Goal: Task Accomplishment & Management: Use online tool/utility

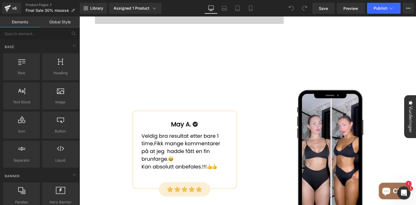
scroll to position [659, 0]
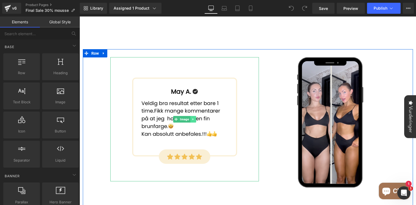
click at [193, 118] on icon at bounding box center [192, 119] width 1 height 2
click at [196, 118] on icon at bounding box center [195, 119] width 3 height 3
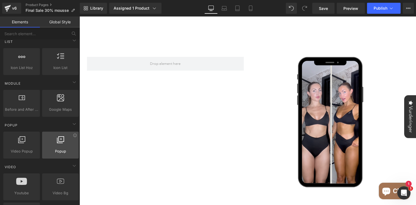
scroll to position [273, 0]
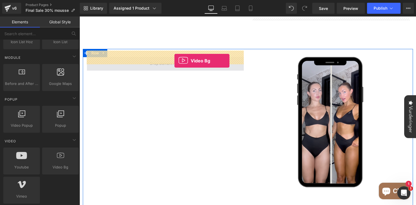
drag, startPoint x: 149, startPoint y: 170, endPoint x: 174, endPoint y: 61, distance: 112.0
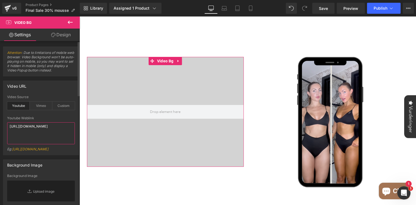
drag, startPoint x: 48, startPoint y: 134, endPoint x: 4, endPoint y: 113, distance: 49.2
click at [4, 113] on div "youtube Video Source Youtube Vimeo Custom Youtube Weblink [URL][DOMAIN_NAME] Eg…" at bounding box center [40, 125] width 75 height 60
click at [66, 106] on div "Custom" at bounding box center [63, 106] width 23 height 8
drag, startPoint x: 56, startPoint y: 135, endPoint x: 0, endPoint y: 115, distance: 59.7
click at [0, 115] on div "Video URL custom Video Source Youtube Vimeo Custom Youtube Weblink [URL][DOMAIN…" at bounding box center [41, 115] width 82 height 79
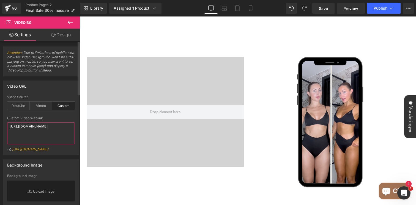
paste textarea "videos/c/o/v/d8dad08aa42d45edaab675cf88249419.mp4"
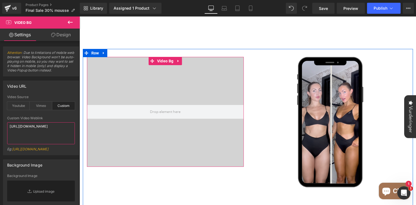
type textarea "[URL][DOMAIN_NAME]"
click at [181, 73] on div at bounding box center [165, 112] width 157 height 110
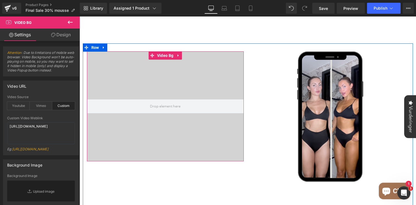
scroll to position [602, 0]
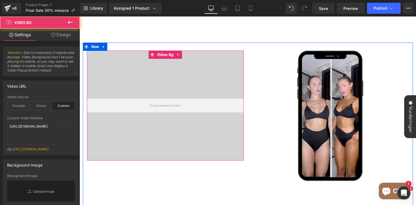
click at [216, 140] on div at bounding box center [165, 106] width 157 height 110
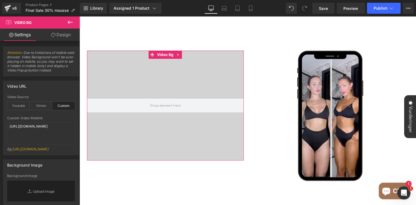
click at [66, 31] on link "Design" at bounding box center [61, 35] width 40 height 12
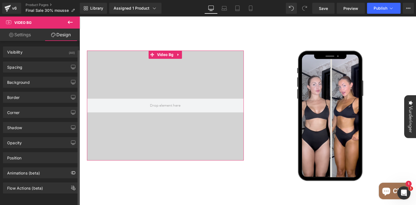
scroll to position [0, 0]
click at [31, 33] on link "Settings" at bounding box center [20, 35] width 40 height 12
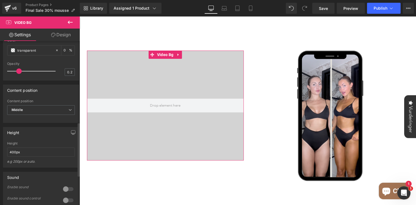
scroll to position [247, 0]
click at [44, 116] on span "Middle" at bounding box center [41, 111] width 68 height 10
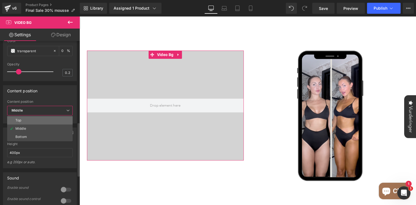
click at [38, 125] on li "Top" at bounding box center [39, 120] width 65 height 8
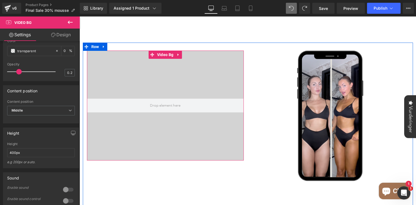
click at [125, 128] on div at bounding box center [165, 106] width 157 height 110
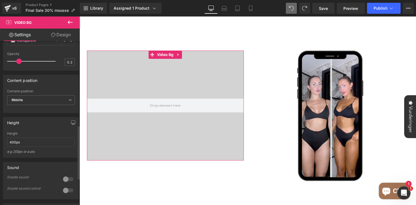
scroll to position [258, 0]
click at [12, 146] on input "400px" at bounding box center [41, 141] width 68 height 9
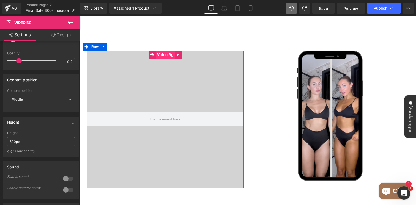
click at [159, 51] on span "Video Bg" at bounding box center [165, 55] width 19 height 8
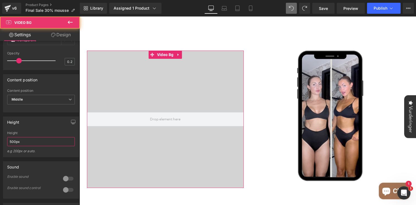
type input "500px"
click at [65, 37] on link "Design" at bounding box center [61, 35] width 40 height 12
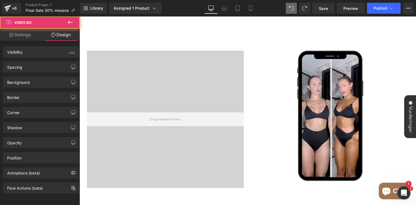
type input "0"
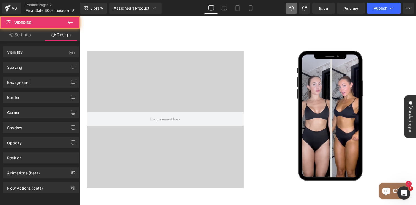
type input "0"
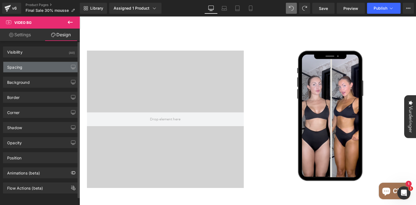
click at [36, 65] on div "Spacing" at bounding box center [40, 67] width 75 height 10
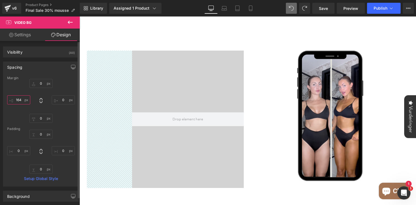
type input "164"
drag, startPoint x: 17, startPoint y: 103, endPoint x: 23, endPoint y: 57, distance: 45.5
click at [23, 57] on div "Spacing Margin 0px 0 0px 0 0px 0 164px 164 Padding 0px 0 0px 0 0px 0 0px 0 Setu…" at bounding box center [41, 121] width 82 height 129
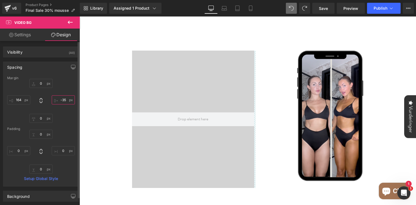
type input "-34"
drag, startPoint x: 62, startPoint y: 102, endPoint x: 62, endPoint y: 112, distance: 9.4
click at [62, 112] on div "0px 0 -34px -34 0px 0 164px 164" at bounding box center [41, 101] width 68 height 44
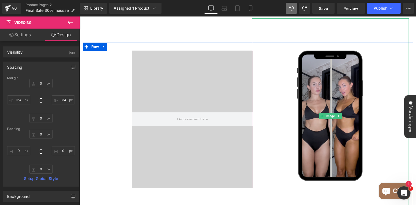
click at [333, 70] on img at bounding box center [330, 115] width 110 height 195
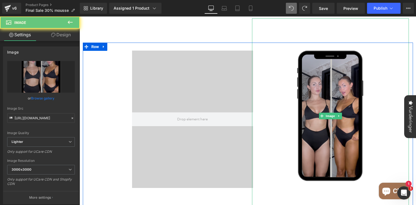
click at [331, 114] on img at bounding box center [330, 115] width 110 height 195
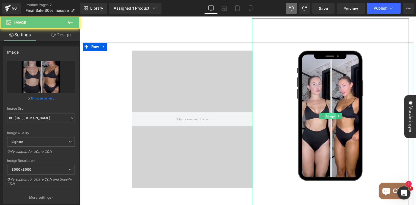
click at [331, 113] on span "Image" at bounding box center [330, 116] width 11 height 7
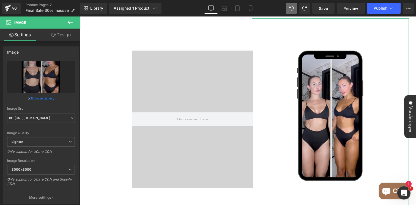
click at [66, 37] on link "Design" at bounding box center [61, 35] width 40 height 12
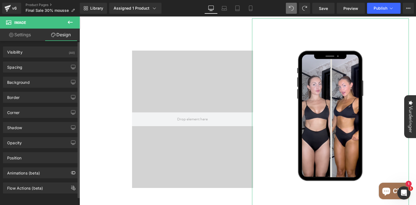
type input "-117"
type input "0"
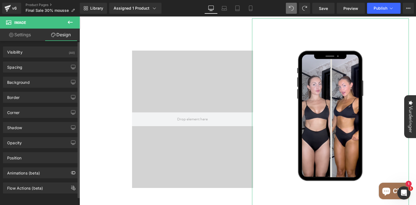
type input "0"
click at [31, 65] on div "Spacing" at bounding box center [40, 67] width 75 height 10
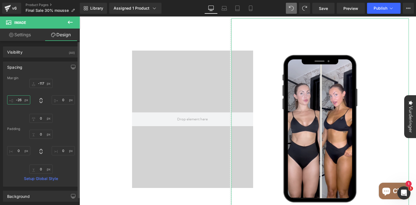
type input "-23"
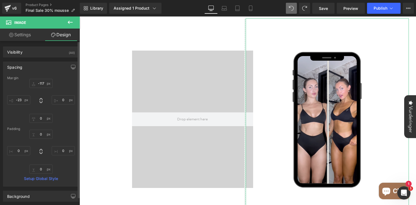
click at [20, 105] on div "-117px -117 0px 0 0px 0 -23px -23" at bounding box center [41, 101] width 68 height 44
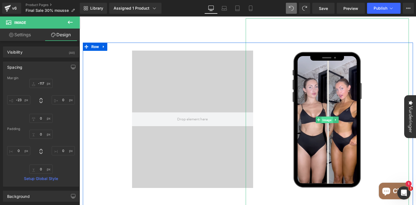
click at [326, 117] on span "Image" at bounding box center [326, 120] width 11 height 7
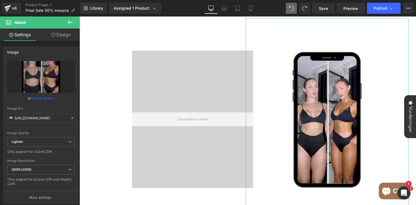
click at [58, 32] on link "Design" at bounding box center [61, 35] width 40 height 12
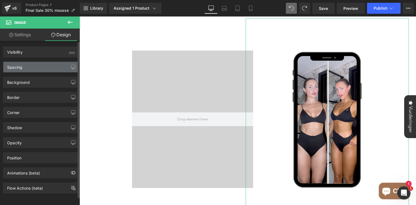
click at [27, 69] on div "Spacing" at bounding box center [40, 67] width 75 height 10
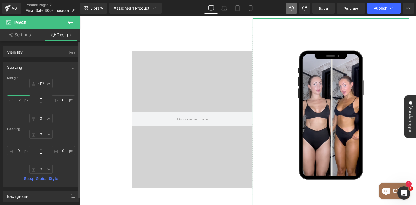
type input "-2"
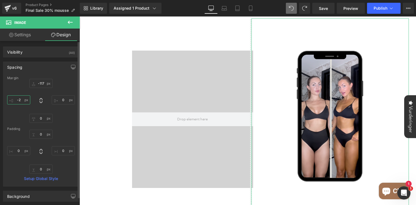
drag, startPoint x: 19, startPoint y: 103, endPoint x: 22, endPoint y: 98, distance: 5.6
click at [23, 99] on input "-2" at bounding box center [18, 99] width 23 height 9
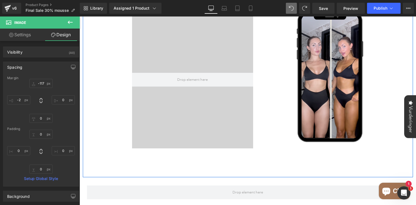
click at [233, 159] on div "Video Bg Image Row" at bounding box center [248, 90] width 330 height 174
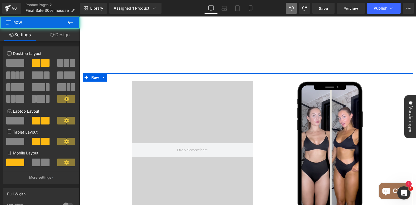
scroll to position [564, 0]
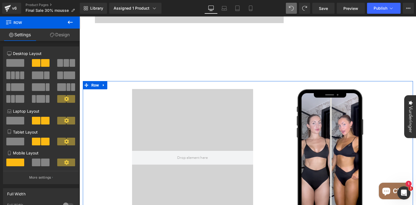
click at [184, 112] on div at bounding box center [192, 158] width 121 height 138
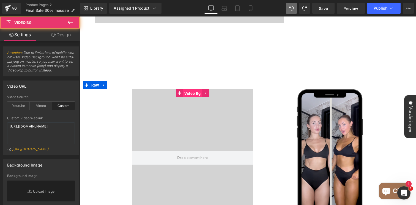
click at [191, 89] on span "Video Bg" at bounding box center [192, 93] width 19 height 8
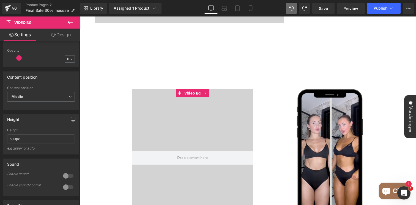
scroll to position [270, 0]
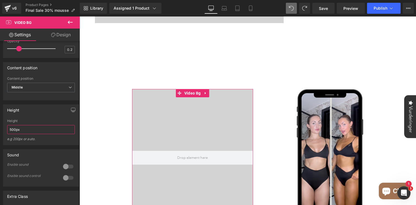
click at [11, 134] on input "500px" at bounding box center [41, 129] width 68 height 9
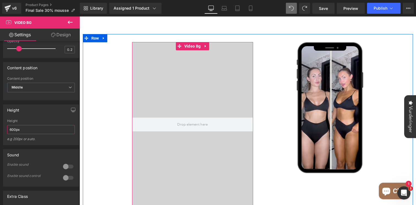
scroll to position [623, 0]
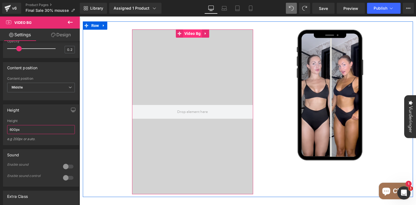
click at [194, 29] on span "Video Bg" at bounding box center [192, 33] width 19 height 8
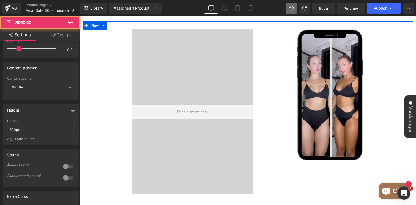
type input "600px"
click at [67, 35] on link "Design" at bounding box center [61, 35] width 40 height 12
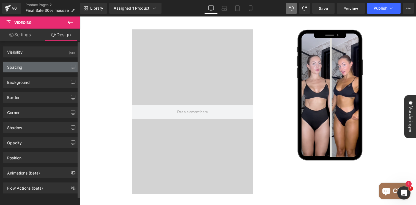
click at [34, 70] on div "Spacing" at bounding box center [40, 67] width 75 height 10
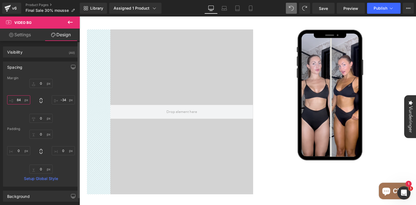
type input "84"
drag, startPoint x: 18, startPoint y: 106, endPoint x: 17, endPoint y: 126, distance: 20.4
click at [17, 126] on div "Margin 0px 0 -34px -34 0px 0 84px 84 Padding 0px 0 0px 0 0px 0 0px 0 Setup Glob…" at bounding box center [40, 131] width 75 height 110
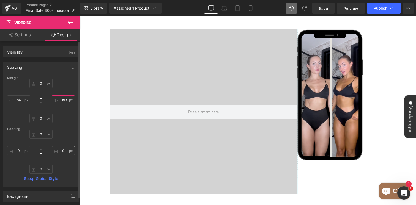
type input "-194"
drag, startPoint x: 62, startPoint y: 104, endPoint x: 55, endPoint y: 148, distance: 44.5
click at [55, 148] on div "Margin 0px 0 -194px -194 0px 0 84px 84 Padding 0px 0 0px 0 0px 0 0px 0 Setup Gl…" at bounding box center [40, 131] width 75 height 110
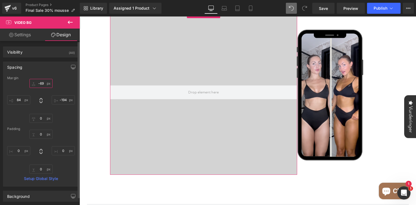
type input "-69"
drag, startPoint x: 41, startPoint y: 86, endPoint x: 40, endPoint y: 105, distance: 19.0
click at [40, 105] on div "-69px -69 -194px -194 0px 0 84px 84" at bounding box center [41, 101] width 68 height 44
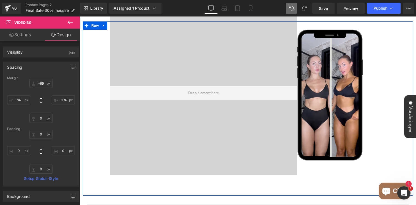
click at [245, 196] on div "Row" at bounding box center [248, 208] width 330 height 25
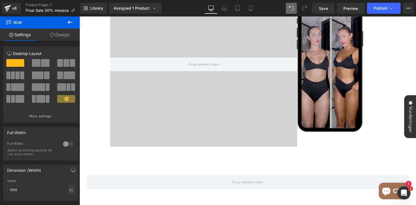
scroll to position [648, 0]
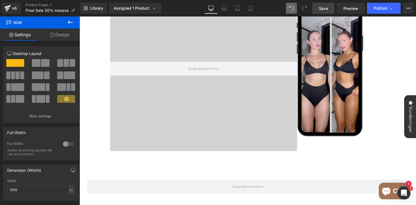
click at [325, 8] on span "Save" at bounding box center [323, 9] width 9 height 6
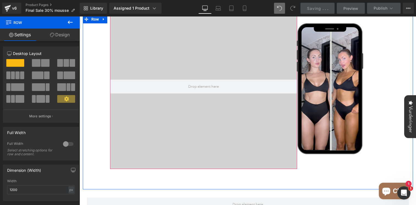
scroll to position [608, 0]
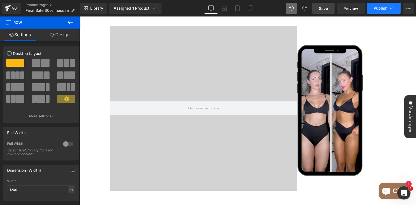
click at [383, 10] on span "Publish" at bounding box center [381, 8] width 14 height 4
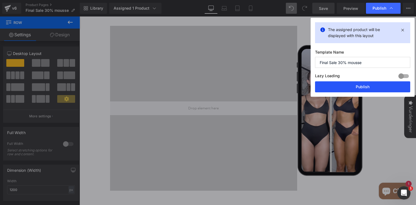
click at [354, 88] on button "Publish" at bounding box center [362, 86] width 95 height 11
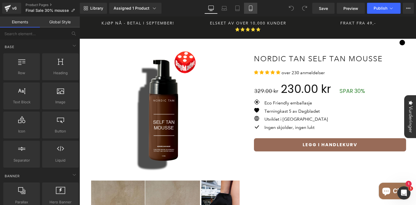
click at [253, 9] on icon at bounding box center [251, 9] width 6 height 6
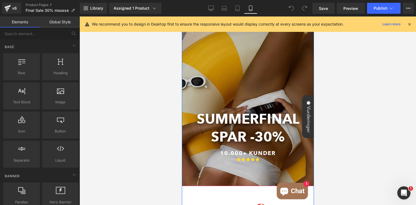
click at [252, 56] on div at bounding box center [248, 101] width 132 height 172
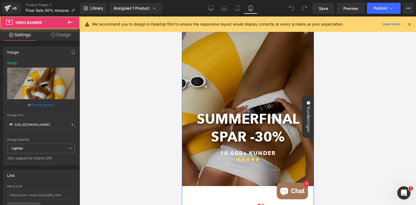
click at [225, 57] on div at bounding box center [248, 101] width 132 height 172
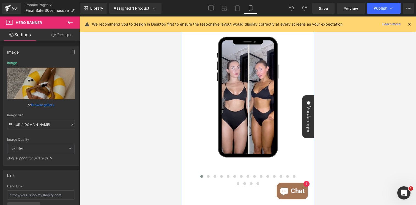
scroll to position [384, 0]
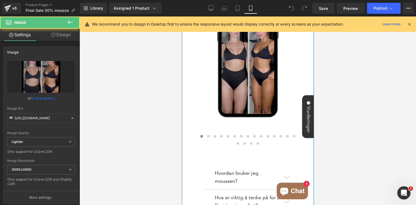
click at [248, 61] on img at bounding box center [248, 57] width 102 height 181
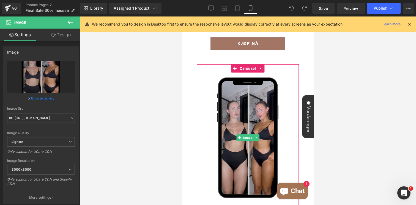
scroll to position [300, 0]
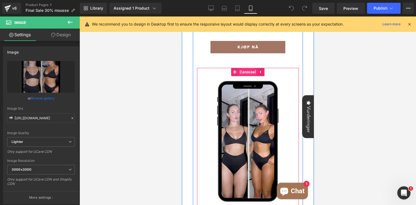
click at [248, 73] on span "Carousel" at bounding box center [247, 72] width 19 height 8
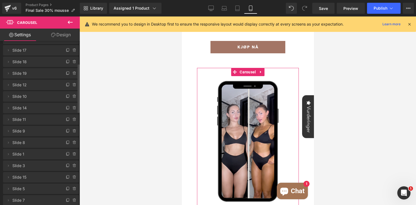
scroll to position [0, 0]
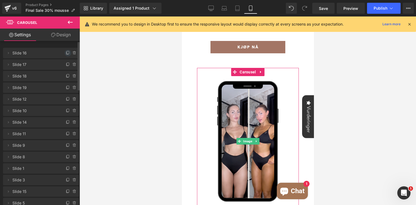
click at [66, 52] on icon at bounding box center [68, 53] width 4 height 4
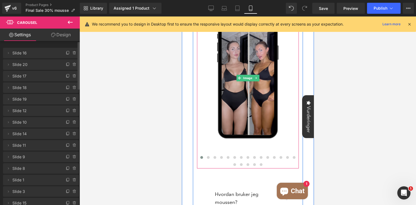
scroll to position [348, 0]
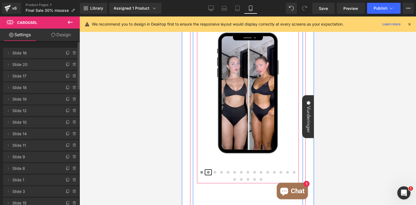
click at [208, 174] on span at bounding box center [208, 172] width 3 height 3
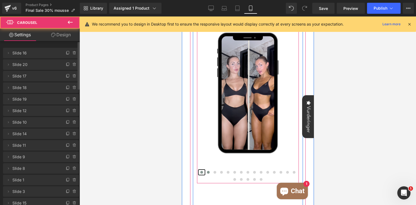
click at [202, 173] on span at bounding box center [201, 172] width 3 height 3
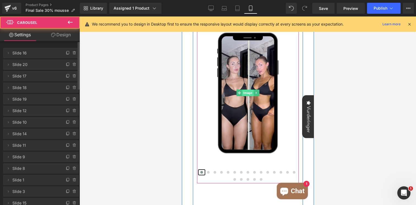
click at [248, 94] on span "Image" at bounding box center [247, 93] width 11 height 7
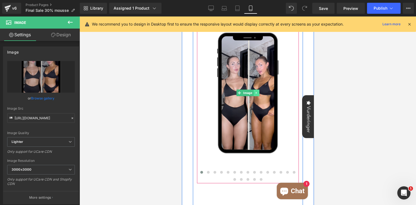
click at [257, 94] on icon at bounding box center [255, 92] width 3 height 3
click at [259, 94] on icon at bounding box center [258, 93] width 3 height 3
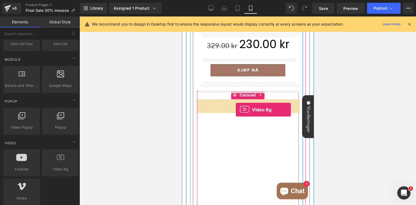
scroll to position [276, 0]
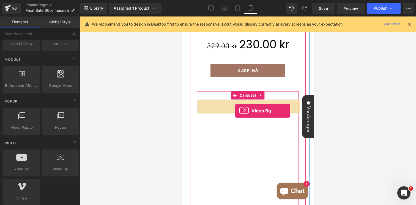
drag, startPoint x: 239, startPoint y: 185, endPoint x: 235, endPoint y: 111, distance: 73.9
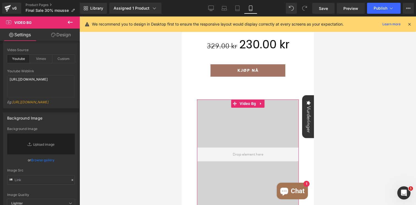
scroll to position [50, 0]
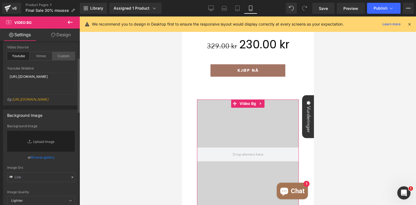
click at [63, 58] on div "Custom" at bounding box center [63, 56] width 23 height 8
drag, startPoint x: 56, startPoint y: 87, endPoint x: 0, endPoint y: 65, distance: 60.6
click at [0, 65] on div "Video URL custom Video Source Youtube Vimeo Custom Youtube Weblink [URL][DOMAIN…" at bounding box center [41, 66] width 82 height 79
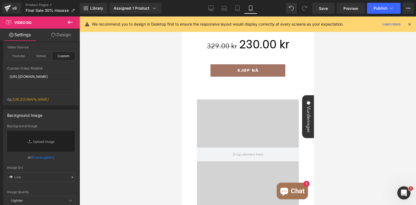
click at [106, 69] on div at bounding box center [248, 111] width 336 height 189
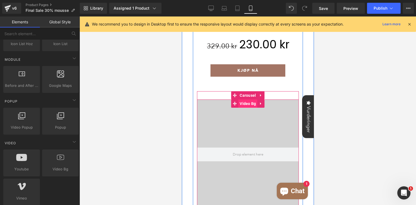
click at [248, 106] on span "Video Bg" at bounding box center [247, 104] width 19 height 8
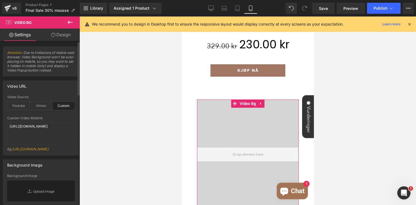
click at [59, 107] on div "Custom" at bounding box center [63, 106] width 23 height 8
drag, startPoint x: 55, startPoint y: 140, endPoint x: 0, endPoint y: 113, distance: 61.1
click at [0, 113] on div "Video URL custom Video Source Youtube Vimeo Custom Youtube Weblink [URL][DOMAIN…" at bounding box center [41, 115] width 82 height 79
paste textarea "videos/c/o/v/fe1561ed54eb452c81d6daf3277c074e.mp4"
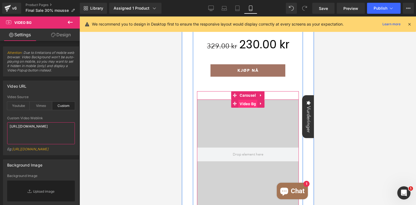
click at [247, 104] on span "Video Bg" at bounding box center [247, 104] width 19 height 8
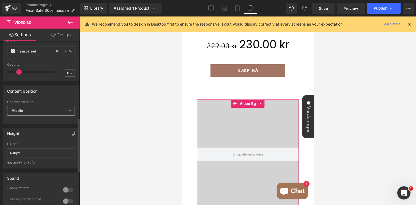
scroll to position [259, 0]
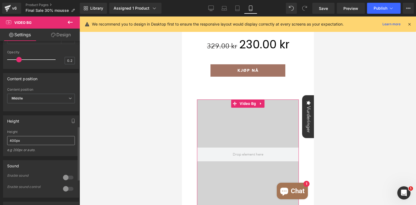
type textarea "[URL][DOMAIN_NAME]"
click at [11, 145] on input "400px" at bounding box center [41, 140] width 68 height 9
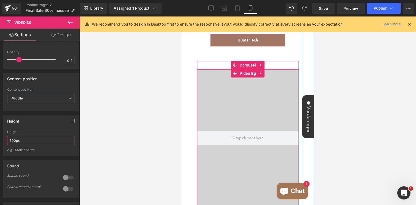
scroll to position [304, 0]
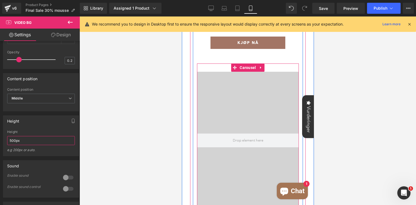
click at [250, 75] on span "Video Bg" at bounding box center [247, 76] width 15 height 7
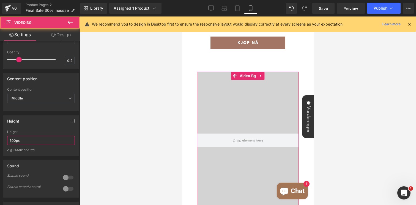
type input "500px"
click at [62, 34] on link "Design" at bounding box center [61, 35] width 40 height 12
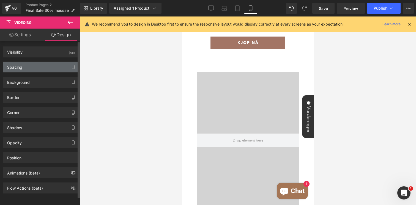
click at [29, 65] on div "Spacing" at bounding box center [40, 67] width 75 height 10
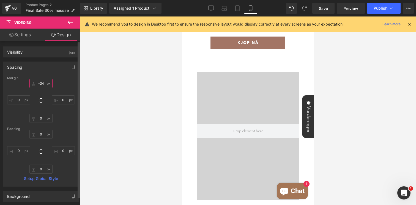
type input "-35"
drag, startPoint x: 40, startPoint y: 87, endPoint x: 39, endPoint y: 96, distance: 9.7
click at [39, 96] on div "-35px -35 0px 0 0px 0 0px 0" at bounding box center [41, 101] width 68 height 44
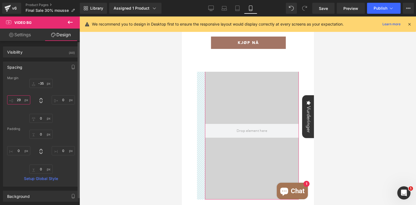
type input "31"
drag, startPoint x: 20, startPoint y: 103, endPoint x: 22, endPoint y: 95, distance: 8.7
click at [22, 95] on div "-35px -35 0px 0 0px 0 31px 31" at bounding box center [41, 101] width 68 height 44
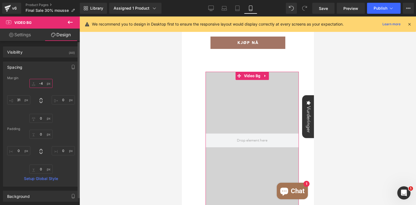
type input "-4"
drag, startPoint x: 40, startPoint y: 87, endPoint x: 43, endPoint y: 78, distance: 8.8
click at [43, 78] on div "Margin -4px -4 0px 0 0px 0 31px 31 [GEOGRAPHIC_DATA] 0px 0 0px 0 0px 0 0px 0 Se…" at bounding box center [40, 131] width 75 height 110
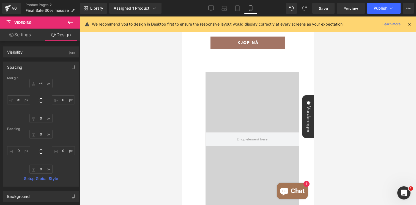
click at [360, 77] on div at bounding box center [248, 111] width 336 height 189
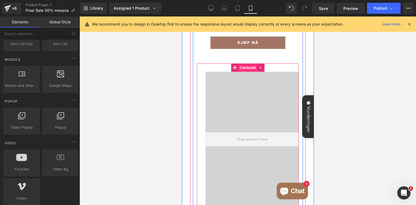
click at [242, 67] on span "Carousel" at bounding box center [247, 68] width 19 height 8
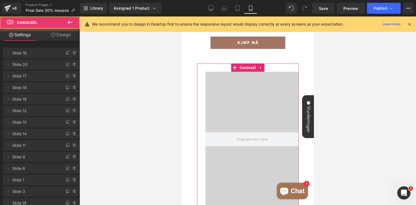
click at [63, 40] on link "Design" at bounding box center [61, 35] width 40 height 12
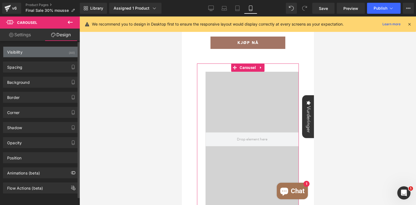
click at [43, 56] on div "Visibility (All)" at bounding box center [40, 52] width 75 height 10
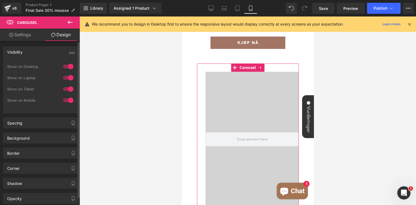
click at [25, 129] on div "Background Color & Image color transparent Color transparent 0 % Image Replace …" at bounding box center [41, 135] width 82 height 15
click at [28, 124] on div "Spacing" at bounding box center [40, 123] width 75 height 10
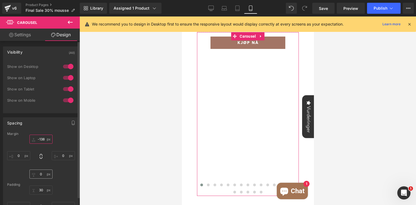
drag, startPoint x: 40, startPoint y: 143, endPoint x: 39, endPoint y: 174, distance: 30.6
click at [39, 174] on div "-138px -138 0px 0 0px 0 0px 0" at bounding box center [41, 157] width 68 height 44
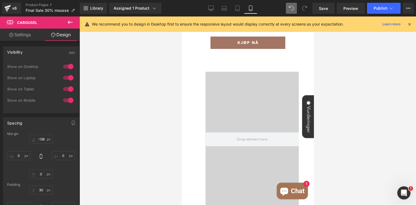
type input "-119.45"
type input "0"
type input "30"
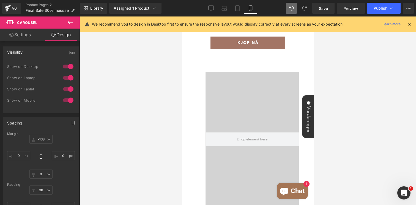
type input "0"
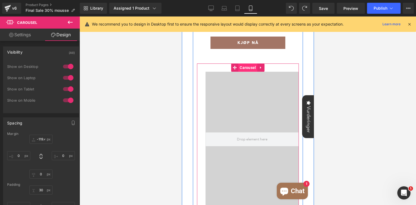
click at [246, 69] on span "Carousel" at bounding box center [247, 68] width 19 height 8
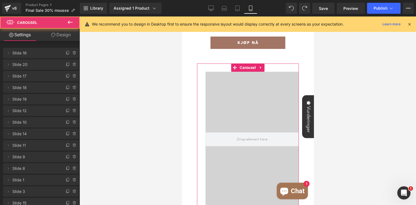
click at [62, 38] on link "Design" at bounding box center [61, 35] width 40 height 12
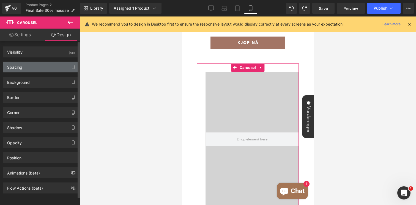
click at [34, 66] on div "Spacing" at bounding box center [40, 67] width 75 height 10
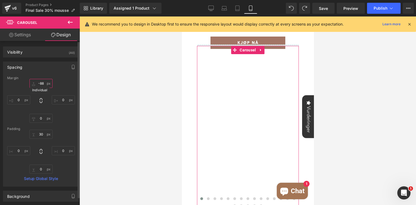
drag, startPoint x: 37, startPoint y: 86, endPoint x: 37, endPoint y: 103, distance: 17.6
click at [37, 103] on div "-88px -88 0px 0 0px 0 0px 0" at bounding box center [41, 101] width 68 height 44
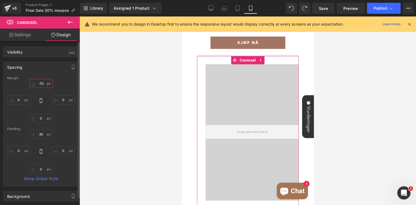
type input "-52"
drag, startPoint x: 42, startPoint y: 86, endPoint x: 43, endPoint y: 76, distance: 10.0
click at [43, 76] on div "Margin -52px -52 0px 0 0px 0 0px 0 [GEOGRAPHIC_DATA] 30px 30 0px 0 0px 0 0px 0 …" at bounding box center [40, 131] width 75 height 110
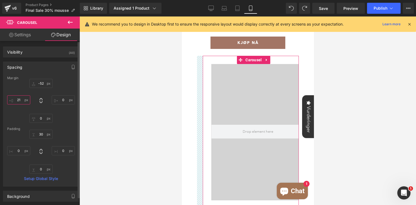
drag, startPoint x: 20, startPoint y: 102, endPoint x: 21, endPoint y: 98, distance: 4.5
click at [21, 98] on input "21" at bounding box center [18, 99] width 23 height 9
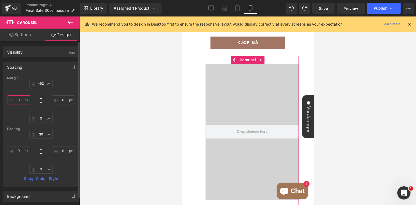
drag, startPoint x: 21, startPoint y: 103, endPoint x: 24, endPoint y: 97, distance: 6.4
click at [24, 97] on input "0" at bounding box center [18, 99] width 23 height 9
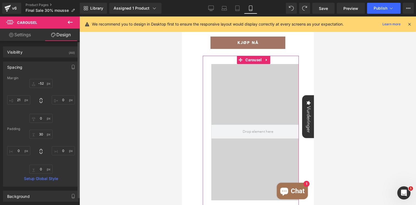
click at [24, 106] on div "-52px -52 0px 0 0px 0 21px 21" at bounding box center [41, 101] width 68 height 44
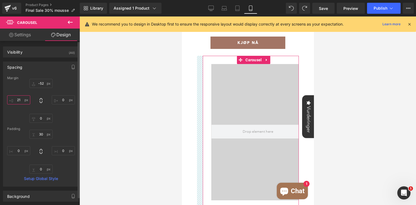
drag, startPoint x: 24, startPoint y: 104, endPoint x: 24, endPoint y: 108, distance: 4.4
click at [24, 108] on div "-52px -52 0px 0 0px 0 21px 21" at bounding box center [41, 101] width 68 height 44
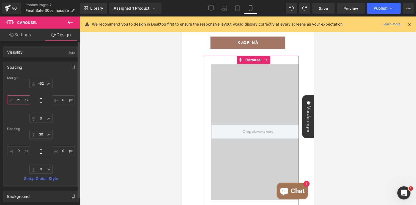
click at [21, 101] on input "21" at bounding box center [18, 99] width 23 height 9
type input "2"
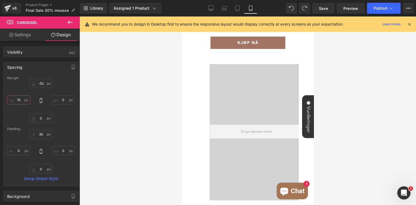
type input "1"
type input "2"
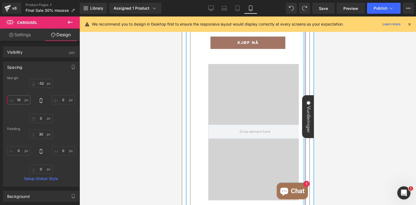
type input "1"
type input "8"
type input "5"
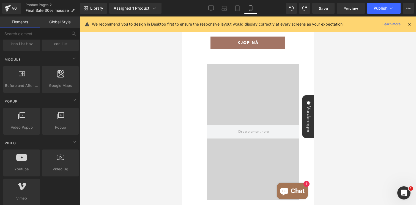
click at [353, 72] on div at bounding box center [248, 111] width 336 height 189
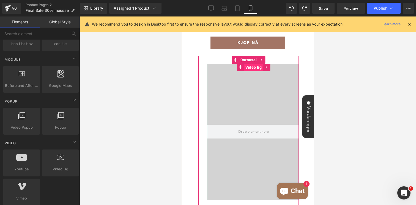
click at [250, 69] on span "Video Bg" at bounding box center [253, 67] width 19 height 8
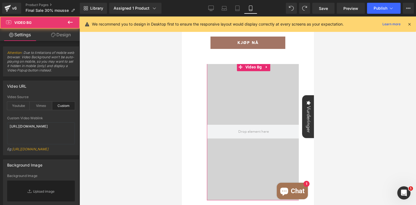
click at [63, 32] on link "Design" at bounding box center [61, 35] width 40 height 12
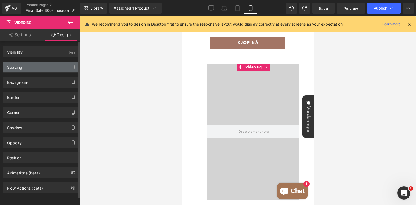
type input "-4"
type input "0"
type input "31"
type input "0"
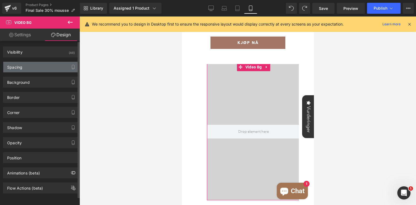
type input "0"
click at [29, 70] on div "Spacing" at bounding box center [40, 67] width 75 height 10
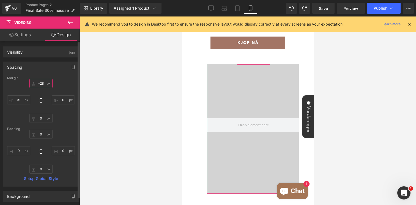
type input "-28"
drag, startPoint x: 36, startPoint y: 85, endPoint x: 36, endPoint y: 91, distance: 6.3
click at [36, 91] on div "-28px -28 0px 0 0px 0 31px 31" at bounding box center [41, 101] width 68 height 44
click at [374, 61] on div at bounding box center [248, 111] width 336 height 189
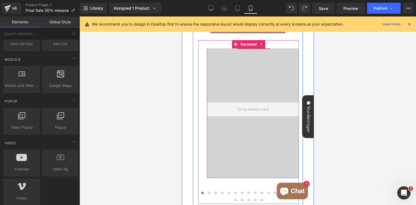
scroll to position [320, 0]
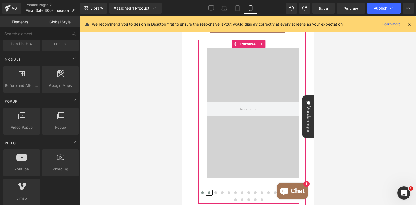
click at [207, 193] on button at bounding box center [209, 193] width 7 height 6
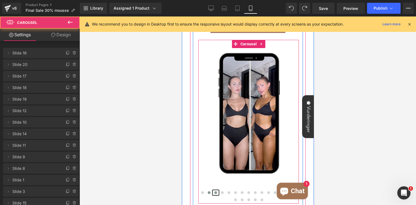
click at [214, 192] on span at bounding box center [215, 192] width 3 height 3
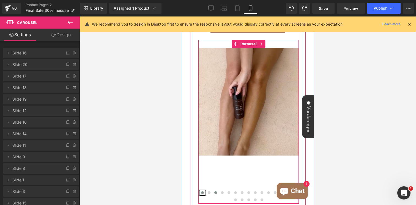
click at [203, 193] on span at bounding box center [202, 192] width 3 height 3
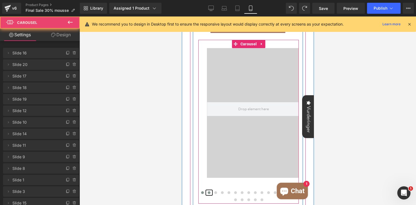
click at [209, 193] on span at bounding box center [208, 192] width 3 height 3
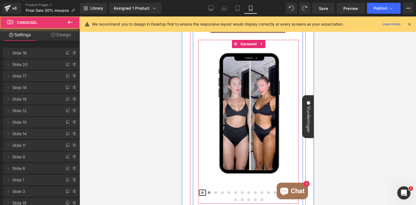
click at [204, 192] on button at bounding box center [202, 193] width 7 height 6
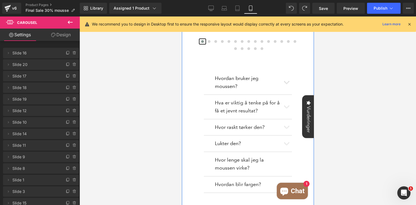
scroll to position [447, 0]
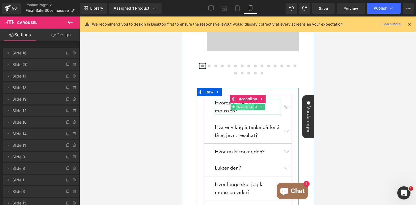
click at [248, 108] on span "Text Block" at bounding box center [244, 107] width 17 height 7
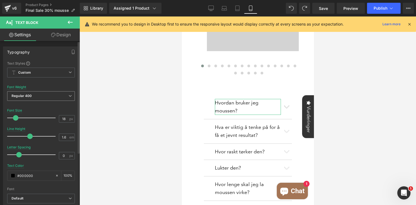
click at [45, 95] on span "Regular 400" at bounding box center [41, 96] width 68 height 10
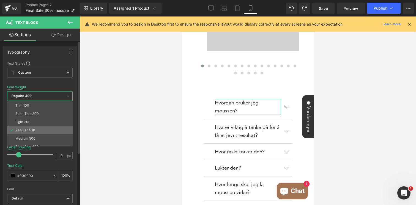
scroll to position [5, 0]
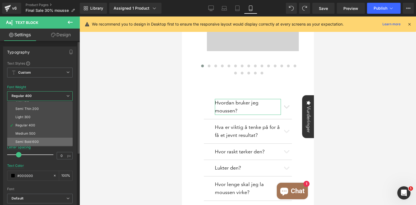
click at [31, 141] on div "Semi Bold 600" at bounding box center [26, 142] width 23 height 4
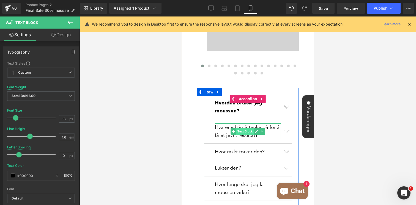
click at [247, 131] on span "Text Block" at bounding box center [244, 131] width 17 height 7
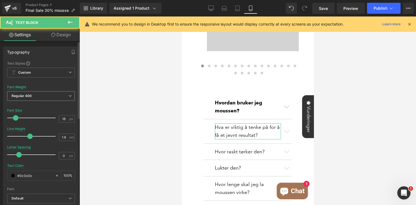
click at [31, 98] on b "Regular 400" at bounding box center [22, 96] width 20 height 4
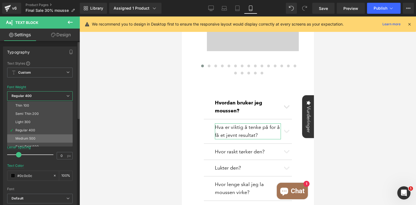
scroll to position [7, 0]
click at [35, 139] on div "Semi Bold 600" at bounding box center [26, 140] width 23 height 4
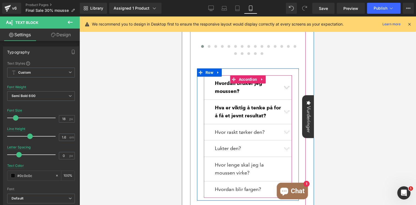
scroll to position [494, 0]
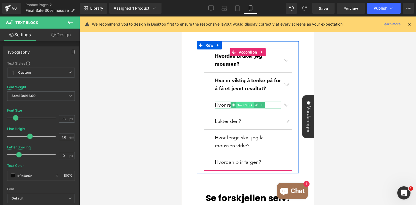
click at [237, 106] on span "Text Block" at bounding box center [244, 105] width 17 height 7
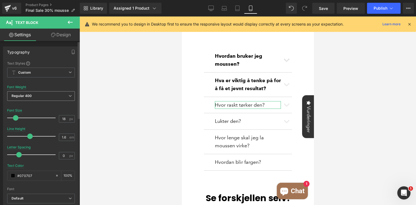
click at [49, 96] on span "Regular 400" at bounding box center [41, 96] width 68 height 10
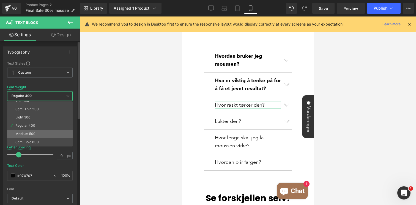
scroll to position [6, 0]
click at [34, 139] on div "Semi Bold 600" at bounding box center [26, 141] width 23 height 4
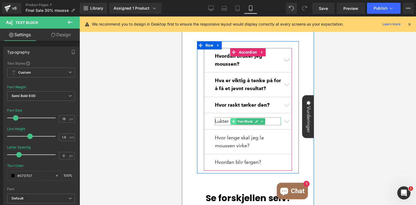
click at [235, 120] on span at bounding box center [233, 121] width 6 height 7
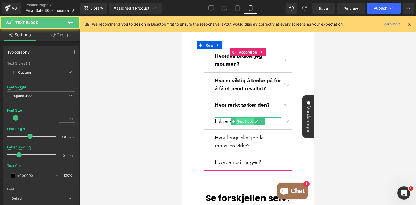
click at [243, 122] on span "Text Block" at bounding box center [244, 121] width 17 height 7
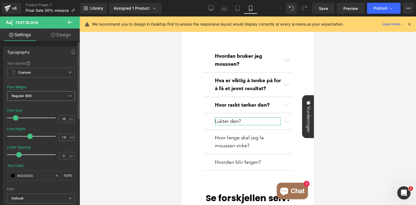
click at [52, 96] on span "Regular 400" at bounding box center [41, 96] width 68 height 10
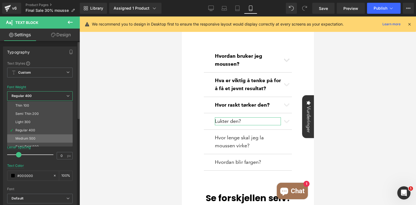
scroll to position [5, 0]
click at [37, 140] on div "Semi Bold 600" at bounding box center [26, 142] width 23 height 4
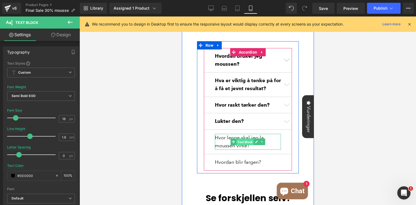
click at [248, 142] on span "Text Block" at bounding box center [244, 142] width 17 height 7
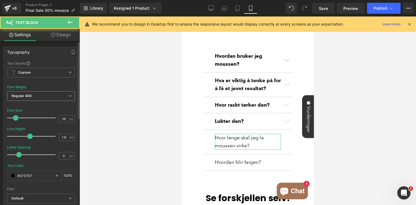
click at [55, 94] on span "Regular 400" at bounding box center [41, 96] width 68 height 10
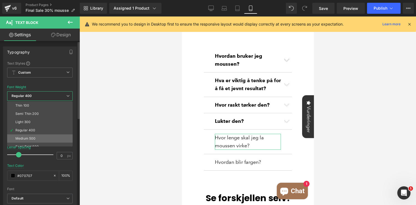
scroll to position [9, 0]
click at [44, 139] on li "Semi Bold 600" at bounding box center [41, 138] width 68 height 8
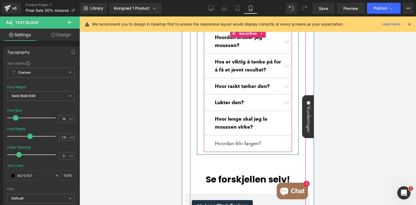
scroll to position [515, 0]
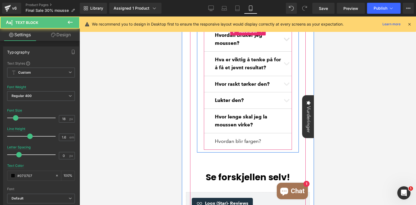
click at [248, 142] on div "Hvordan blir fargen? Text Block" at bounding box center [248, 142] width 66 height 8
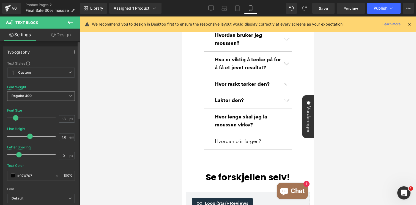
click at [56, 99] on span "Regular 400" at bounding box center [41, 96] width 68 height 10
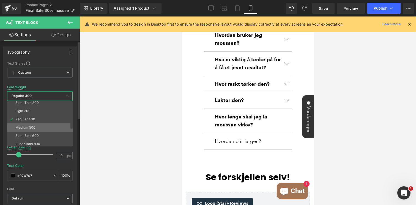
scroll to position [15, 0]
click at [46, 131] on li "Semi Bold 600" at bounding box center [41, 132] width 68 height 8
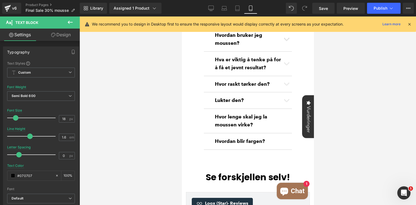
click at [347, 135] on div at bounding box center [248, 111] width 336 height 189
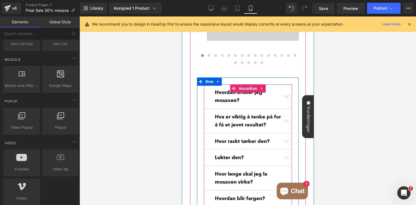
scroll to position [457, 0]
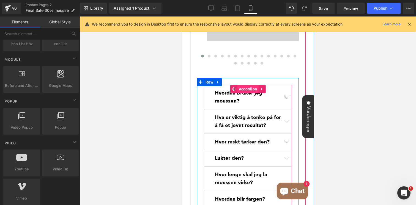
click at [252, 90] on span "Accordion" at bounding box center [247, 89] width 21 height 8
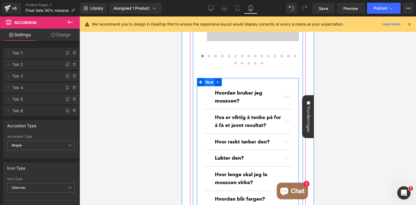
click at [209, 84] on span "Row" at bounding box center [209, 82] width 10 height 8
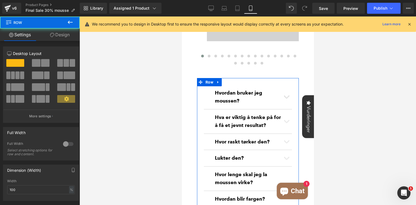
click at [61, 38] on link "Design" at bounding box center [60, 35] width 40 height 12
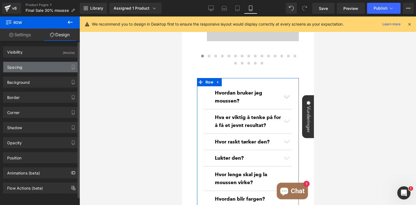
click at [35, 64] on div "Spacing" at bounding box center [40, 67] width 75 height 10
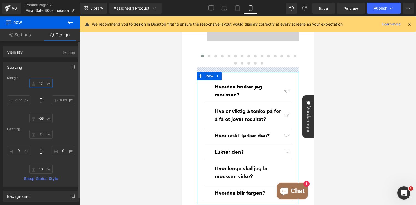
type input "16"
drag, startPoint x: 39, startPoint y: 87, endPoint x: 39, endPoint y: 94, distance: 6.6
click at [39, 94] on div "16px 16 auto auto -58px -58 auto auto" at bounding box center [41, 101] width 68 height 44
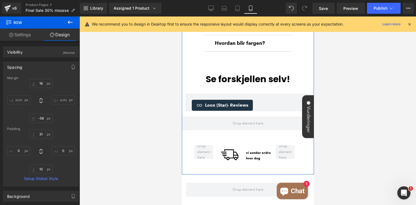
scroll to position [616, 0]
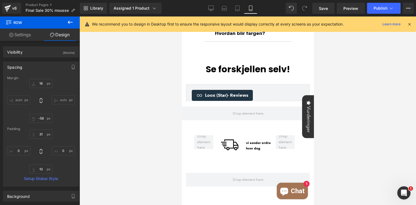
click at [356, 66] on div at bounding box center [248, 111] width 336 height 189
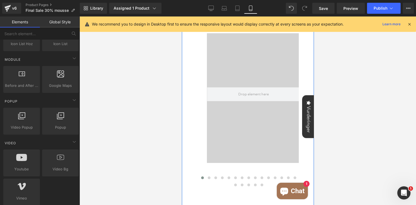
scroll to position [393, 0]
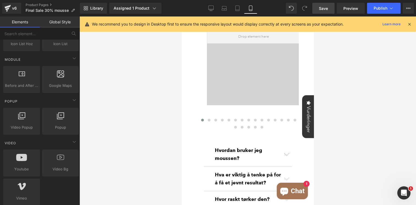
click at [320, 8] on span "Save" at bounding box center [323, 9] width 9 height 6
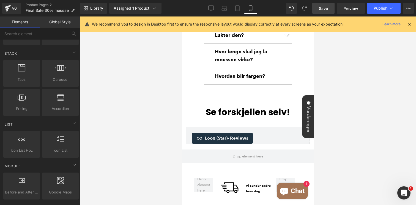
scroll to position [51, 0]
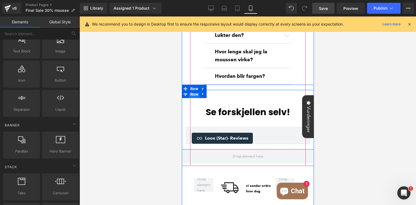
click at [194, 96] on span "Row" at bounding box center [194, 94] width 10 height 8
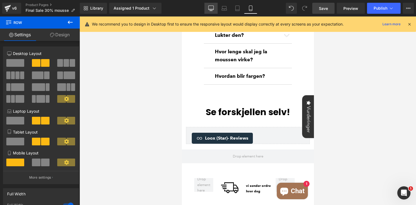
click at [211, 7] on icon at bounding box center [211, 9] width 6 height 6
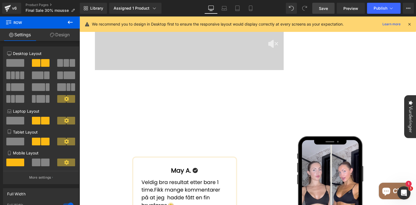
scroll to position [0, 0]
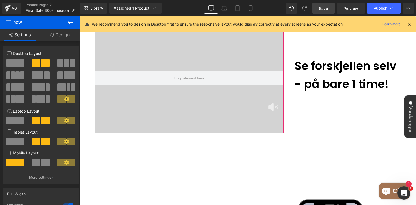
click at [218, 50] on div at bounding box center [189, 78] width 189 height 110
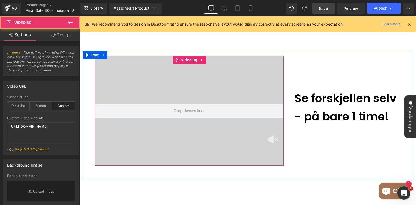
scroll to position [380, 0]
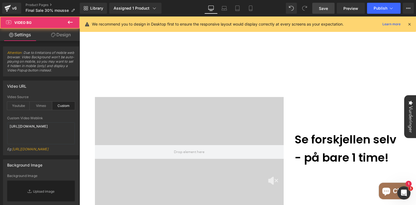
click at [182, 97] on div "Video Bg" at bounding box center [189, 152] width 189 height 110
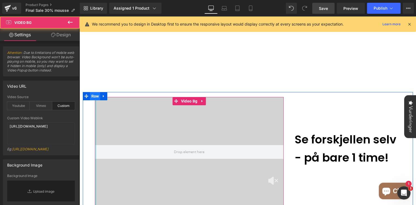
click at [94, 92] on span "Row" at bounding box center [95, 96] width 10 height 8
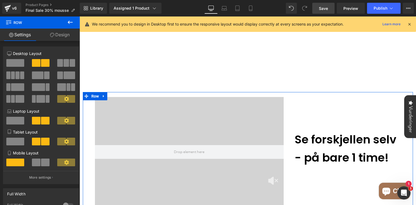
click at [59, 40] on link "Design" at bounding box center [60, 35] width 40 height 12
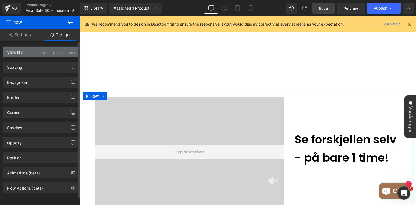
click at [48, 53] on div "(Desktop, Laptop, Tablet)" at bounding box center [56, 51] width 37 height 9
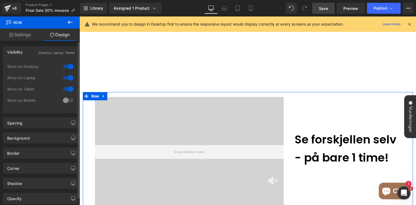
click at [65, 100] on div at bounding box center [68, 100] width 13 height 9
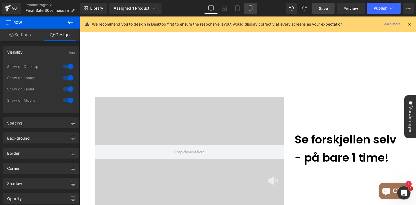
click at [250, 8] on icon at bounding box center [251, 9] width 6 height 6
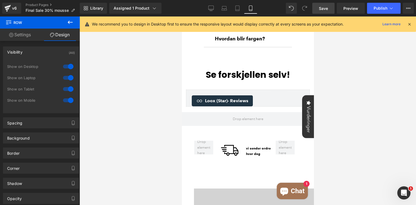
scroll to position [611, 0]
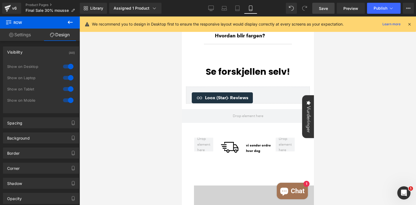
click at [324, 6] on span "Save" at bounding box center [323, 9] width 9 height 6
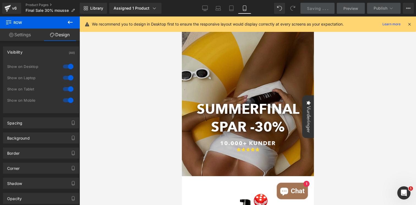
scroll to position [0, 0]
